Goal: Find specific page/section: Find specific page/section

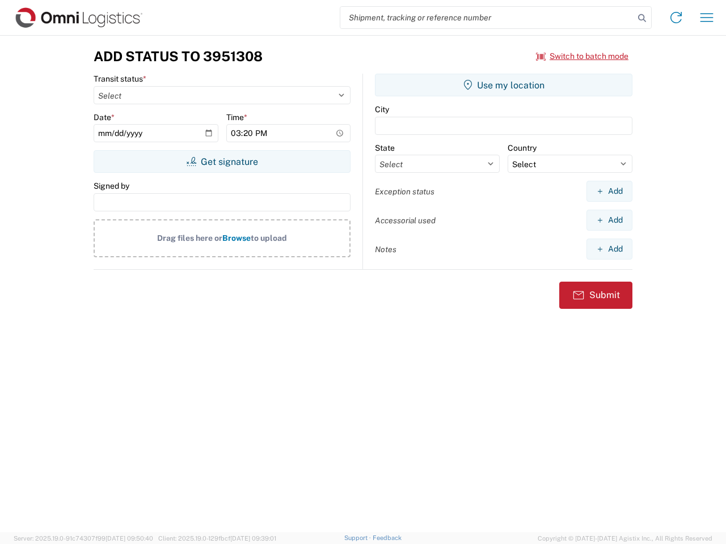
click at [487, 18] on input "search" at bounding box center [487, 18] width 294 height 22
click at [642, 18] on icon at bounding box center [642, 18] width 16 height 16
click at [676, 18] on icon at bounding box center [676, 18] width 18 height 18
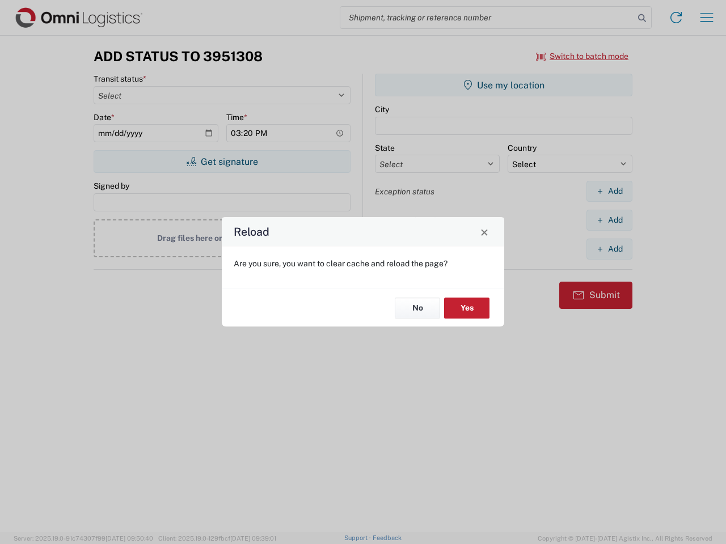
click at [706, 18] on div "Reload Are you sure, you want to clear cache and reload the page? No Yes" at bounding box center [363, 272] width 726 height 544
click at [582, 56] on div "Reload Are you sure, you want to clear cache and reload the page? No Yes" at bounding box center [363, 272] width 726 height 544
click at [222, 162] on div "Reload Are you sure, you want to clear cache and reload the page? No Yes" at bounding box center [363, 272] width 726 height 544
click at [503, 85] on div "Reload Are you sure, you want to clear cache and reload the page? No Yes" at bounding box center [363, 272] width 726 height 544
click at [609, 191] on div "Reload Are you sure, you want to clear cache and reload the page? No Yes" at bounding box center [363, 272] width 726 height 544
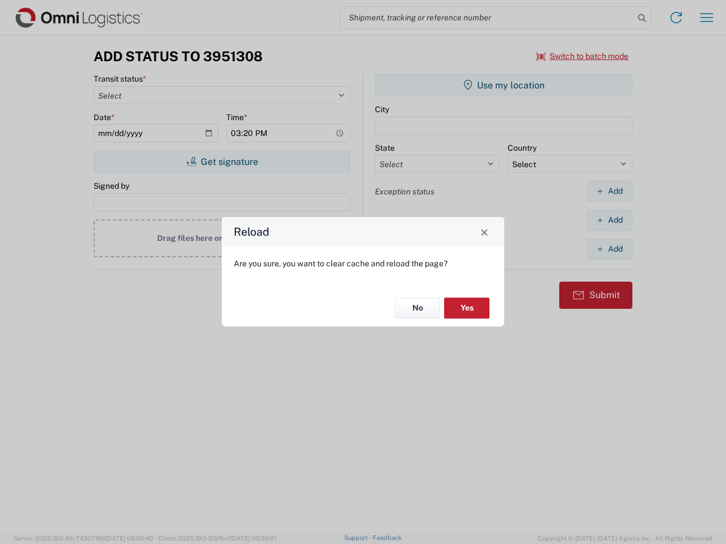
click at [609, 220] on div "Reload Are you sure, you want to clear cache and reload the page? No Yes" at bounding box center [363, 272] width 726 height 544
click at [609, 249] on div "Reload Are you sure, you want to clear cache and reload the page? No Yes" at bounding box center [363, 272] width 726 height 544
